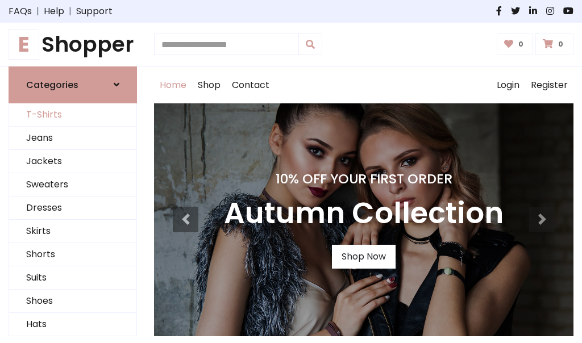
click at [73, 115] on link "T-Shirts" at bounding box center [72, 114] width 127 height 23
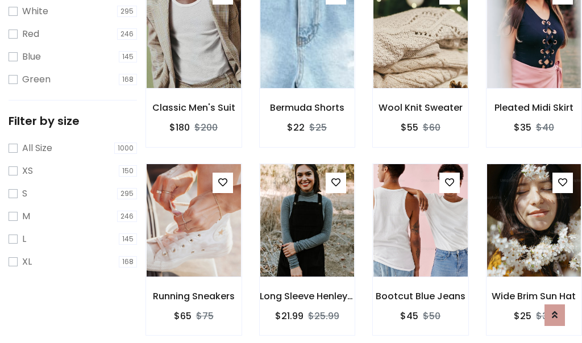
scroll to position [20, 0]
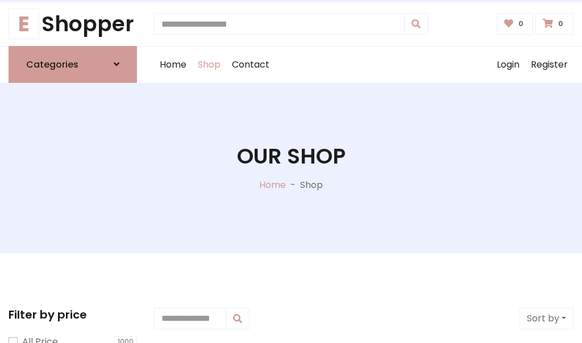
click at [291, 168] on h1 "Our Shop" at bounding box center [291, 157] width 109 height 26
click at [364, 64] on div "Home Shop Contact Log out Login Register" at bounding box center [363, 65] width 419 height 36
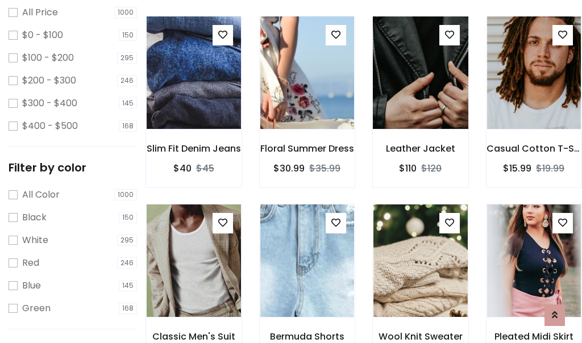
click at [420, 93] on img at bounding box center [420, 72] width 113 height 273
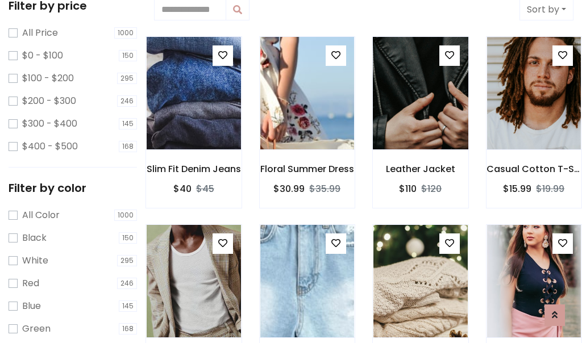
scroll to position [20, 0]
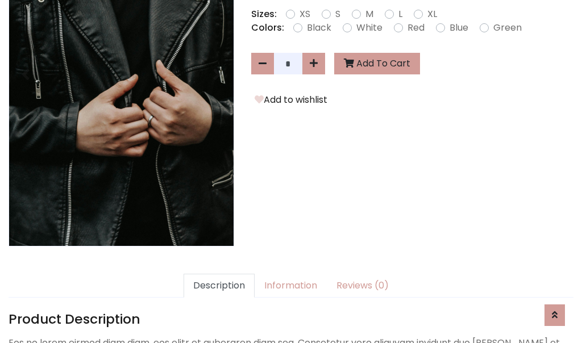
scroll to position [278, 0]
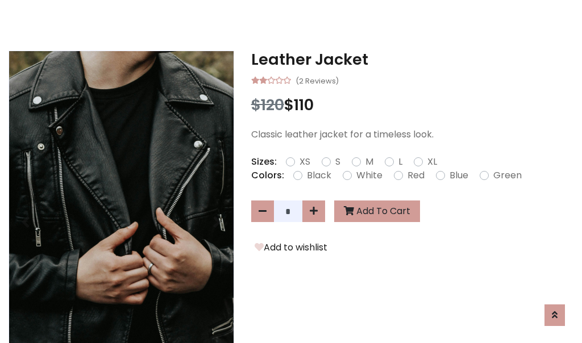
click at [412, 59] on h3 "Leather Jacket" at bounding box center [412, 60] width 322 height 18
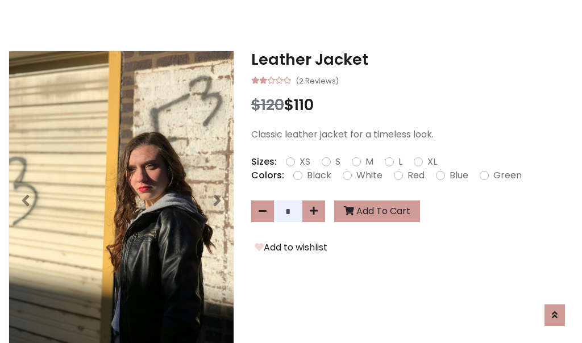
click at [412, 59] on h3 "Leather Jacket" at bounding box center [412, 60] width 322 height 18
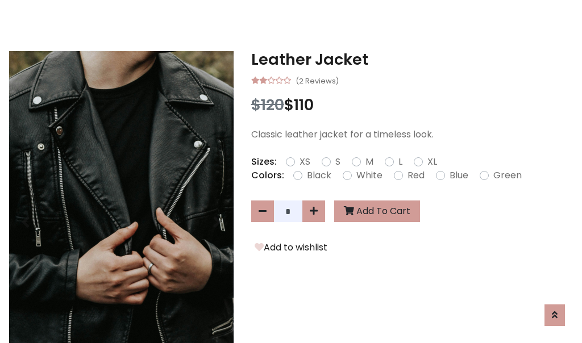
click at [412, 59] on h3 "Leather Jacket" at bounding box center [412, 60] width 322 height 18
